Goal: Task Accomplishment & Management: Manage account settings

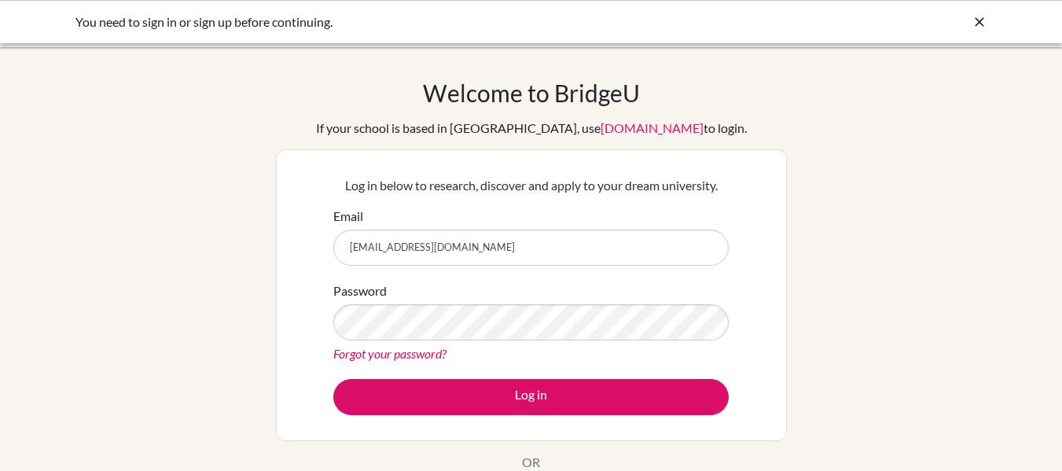
click at [333, 379] on button "Log in" at bounding box center [530, 397] width 395 height 36
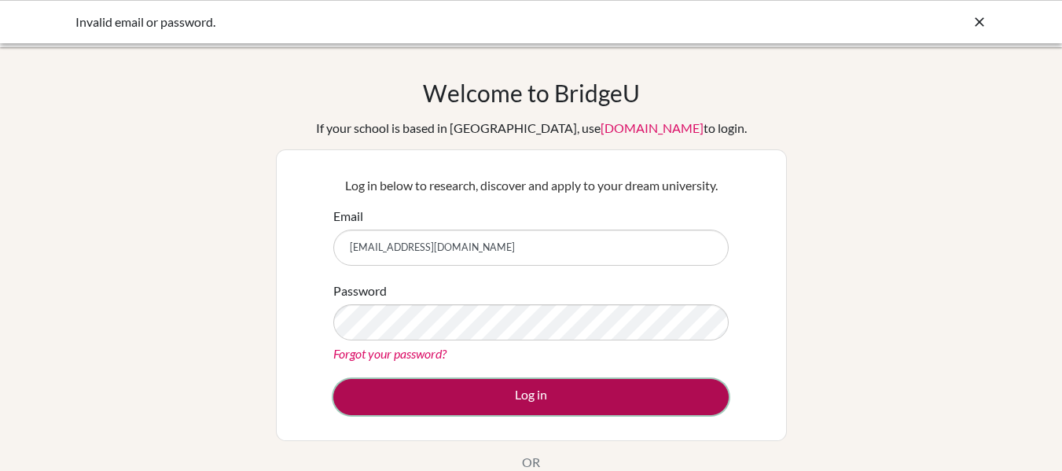
click at [509, 387] on button "Log in" at bounding box center [530, 397] width 395 height 36
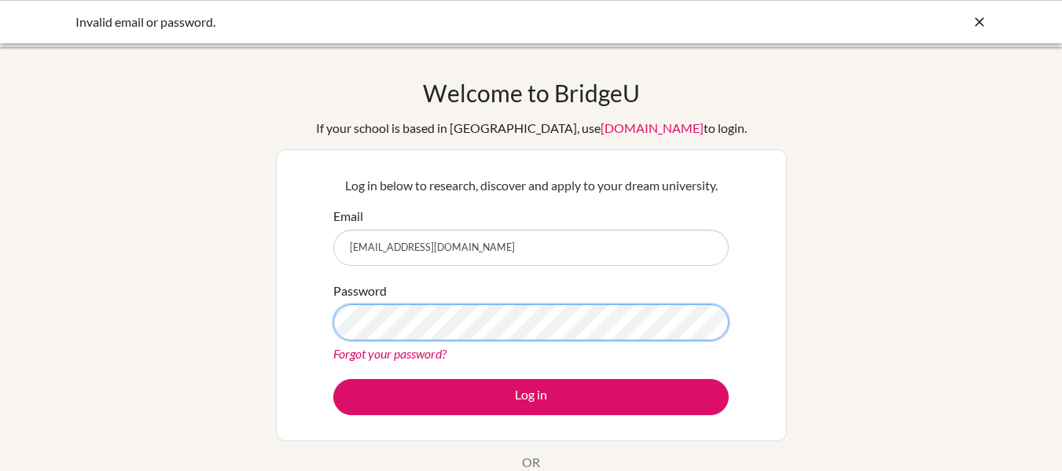
click at [333, 379] on button "Log in" at bounding box center [530, 397] width 395 height 36
